Goal: Book appointment/travel/reservation

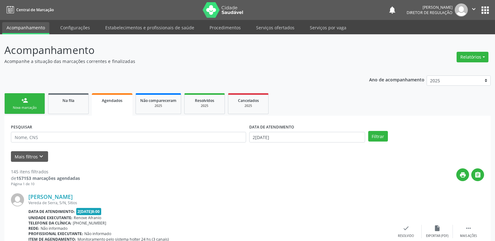
click at [38, 108] on div "Nova marcação" at bounding box center [24, 107] width 31 height 5
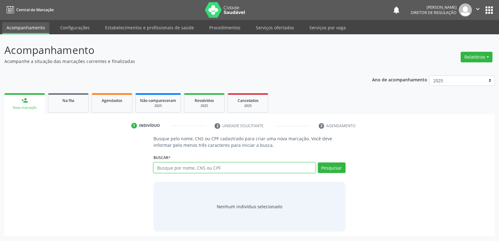
click at [187, 169] on input "text" at bounding box center [235, 168] width 162 height 11
type input "704108185239777"
click at [334, 169] on button "Pesquisar" at bounding box center [332, 168] width 28 height 11
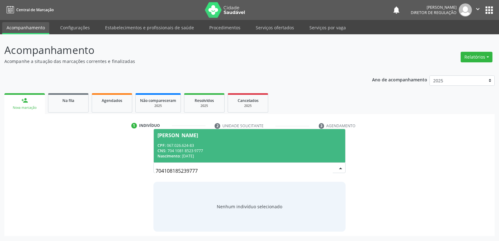
click at [240, 149] on div "CNS: 704 1081 8523 9777" at bounding box center [250, 150] width 184 height 5
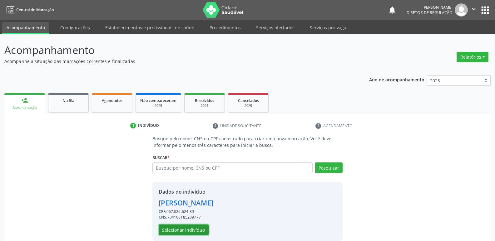
click at [193, 228] on button "Selecionar indivíduo" at bounding box center [184, 230] width 50 height 11
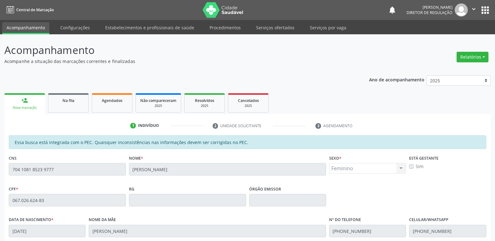
scroll to position [115, 0]
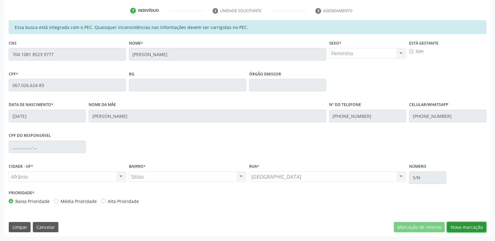
click at [476, 230] on button "Nova marcação" at bounding box center [466, 227] width 39 height 11
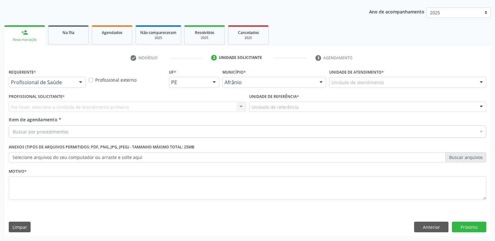
scroll to position [68, 0]
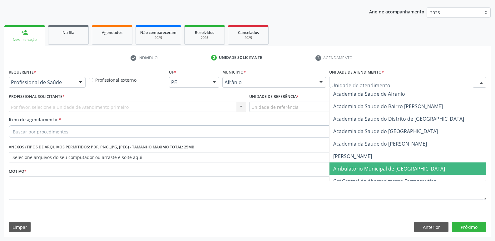
click at [368, 169] on span "Ambulatorio Municipal de [GEOGRAPHIC_DATA]" at bounding box center [389, 168] width 112 height 7
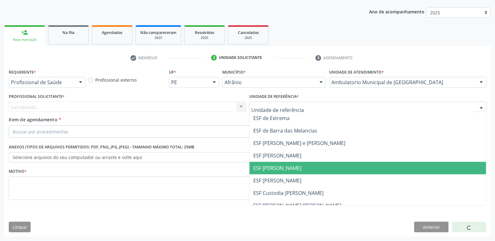
click at [290, 167] on span "ESF [PERSON_NAME]" at bounding box center [277, 168] width 48 height 7
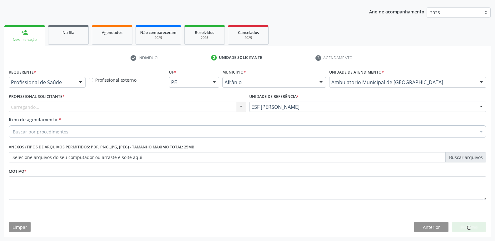
click at [141, 105] on div "Carregando... Nenhum resultado encontrado para: " " Não há nenhuma opção para s…" at bounding box center [127, 107] width 237 height 11
click at [104, 105] on div "Profissional solicitante" at bounding box center [127, 107] width 237 height 11
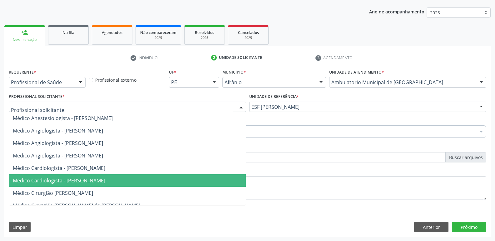
click at [105, 179] on span "Médico Cardiologista - [PERSON_NAME]" at bounding box center [59, 180] width 92 height 7
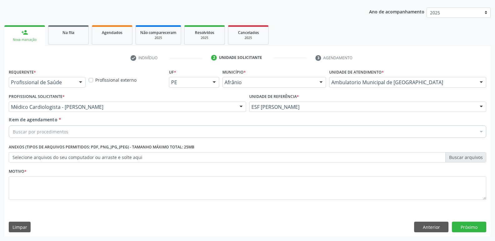
click at [79, 131] on div "Buscar por procedimentos" at bounding box center [247, 131] width 477 height 12
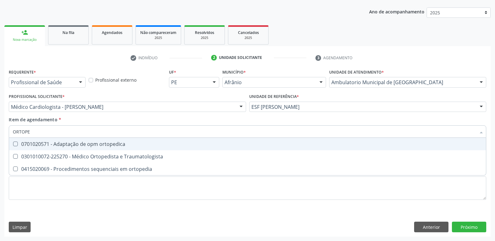
type input "ORTOPED"
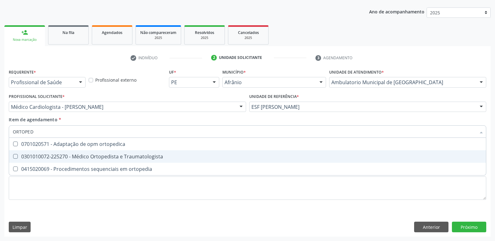
click at [88, 154] on div "0301010072-225270 - Médico Ortopedista e Traumatologista" at bounding box center [247, 156] width 469 height 5
checkbox Traumatologista "true"
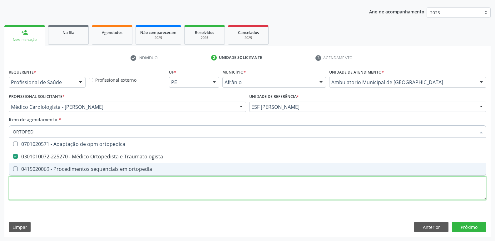
click at [95, 186] on div "Requerente * Profissional de Saúde Profissional de Saúde Paciente Nenhum result…" at bounding box center [247, 137] width 477 height 141
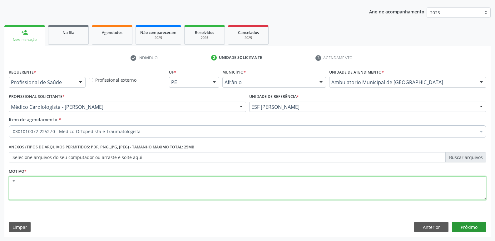
type textarea "*"
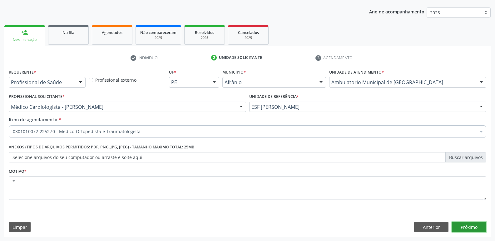
click at [474, 227] on button "Próximo" at bounding box center [469, 227] width 34 height 11
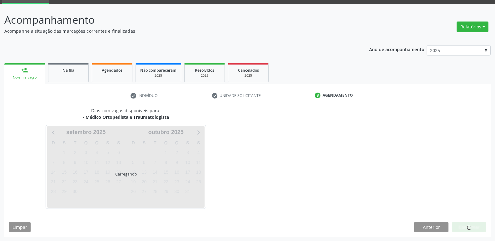
scroll to position [30, 0]
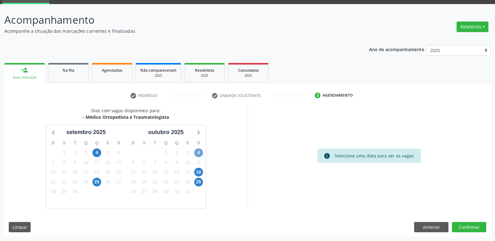
click at [199, 154] on span "4" at bounding box center [198, 153] width 9 height 9
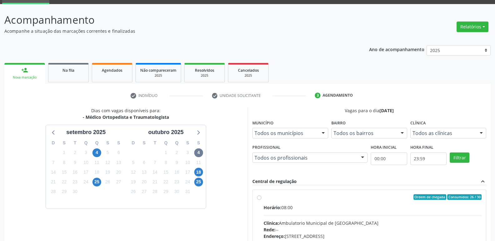
click at [261, 197] on div "Ordem de chegada Consumidos: 26 / 30 Horário: 08:00 Clínica: Ambulatorio Munici…" at bounding box center [369, 242] width 225 height 96
radio input "true"
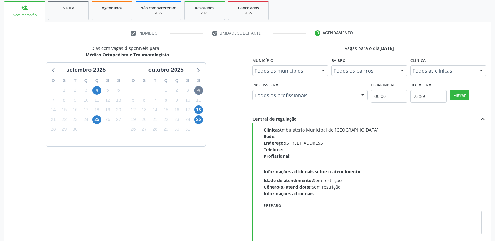
scroll to position [132, 0]
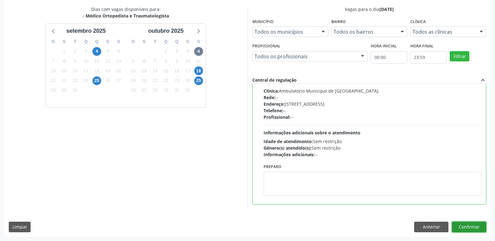
click at [465, 226] on button "Confirmar" at bounding box center [469, 227] width 34 height 11
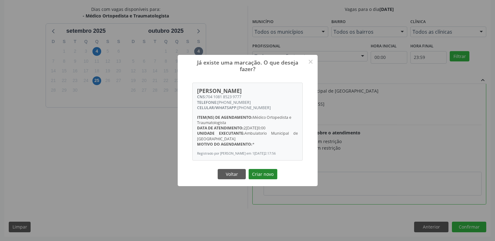
click at [270, 178] on button "Criar novo" at bounding box center [262, 174] width 29 height 11
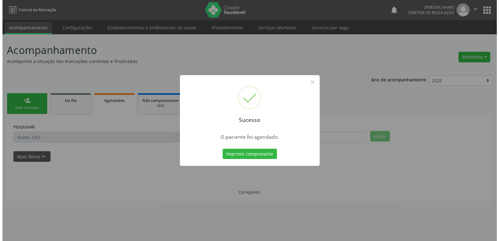
scroll to position [0, 0]
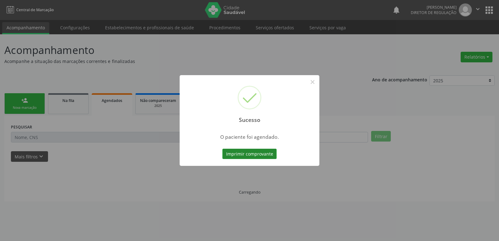
click at [269, 154] on button "Imprimir comprovante" at bounding box center [249, 154] width 54 height 11
